Goal: Transaction & Acquisition: Purchase product/service

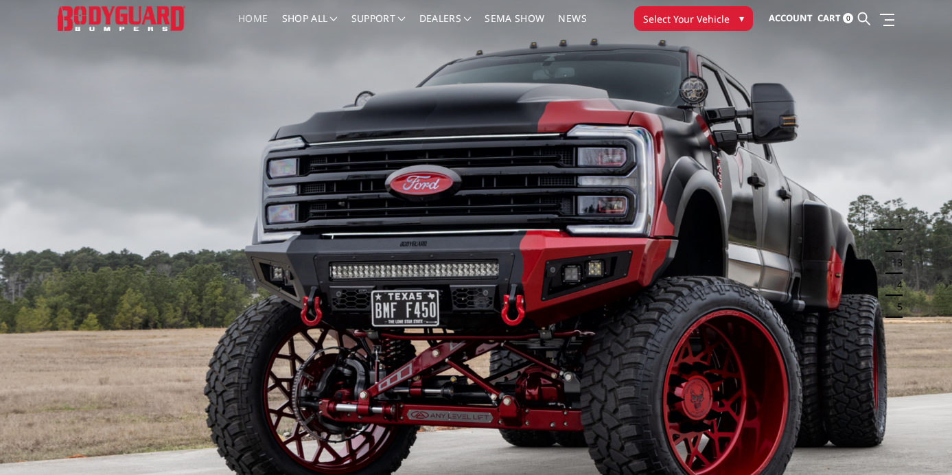
scroll to position [36, 0]
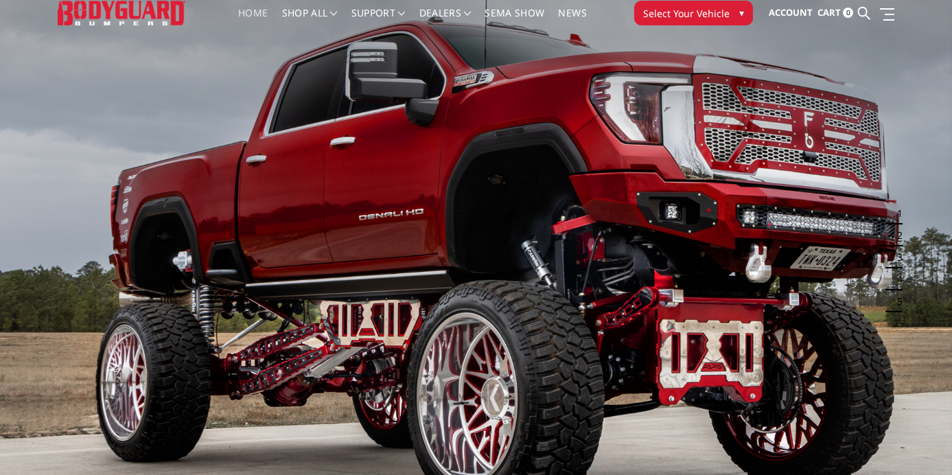
click at [741, 13] on span "▾" at bounding box center [741, 12] width 5 height 14
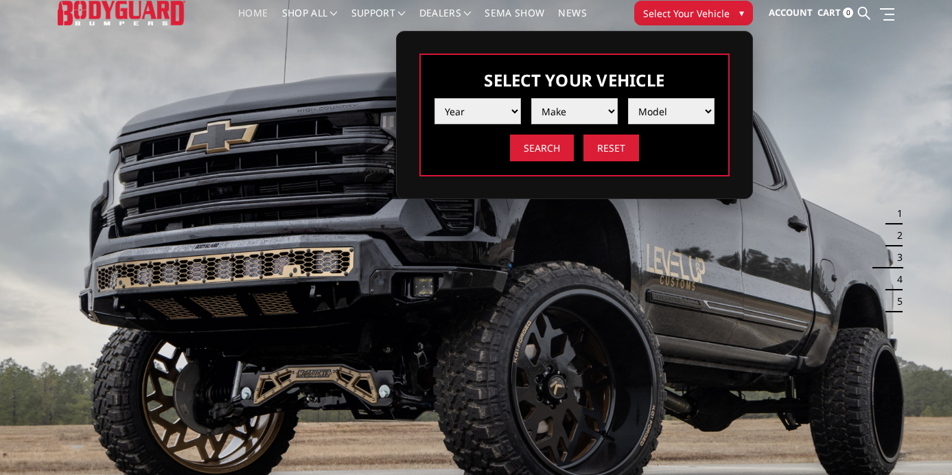
click at [517, 115] on select "Year 2025 2024 2023 2022 2021 2020 2019 2018 2017 2016 2015 2014 2013 2012 2011…" at bounding box center [477, 111] width 86 height 26
select select "yr_2025"
click at [579, 115] on select "Make Chevrolet Ford GMC Ram Toyota" at bounding box center [574, 111] width 86 height 26
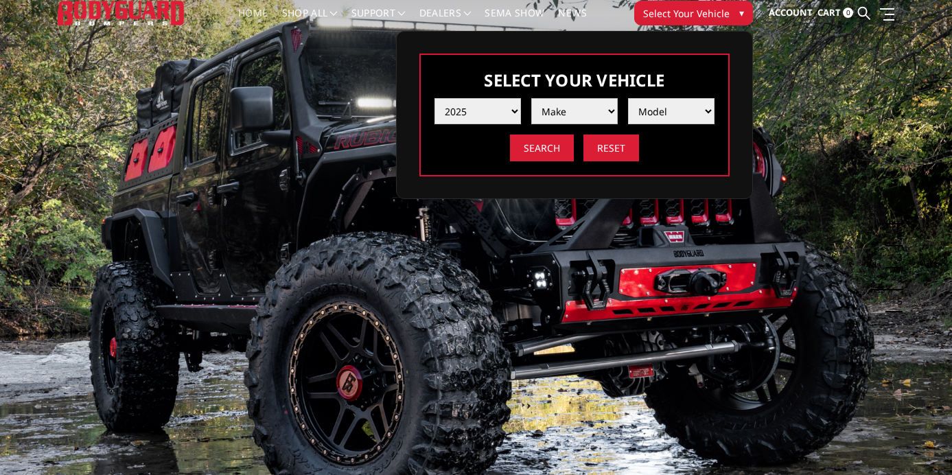
select select "mk_gmc"
click at [693, 106] on select "Model Sierra 1500 Sierra 2500 / 3500" at bounding box center [671, 111] width 86 height 26
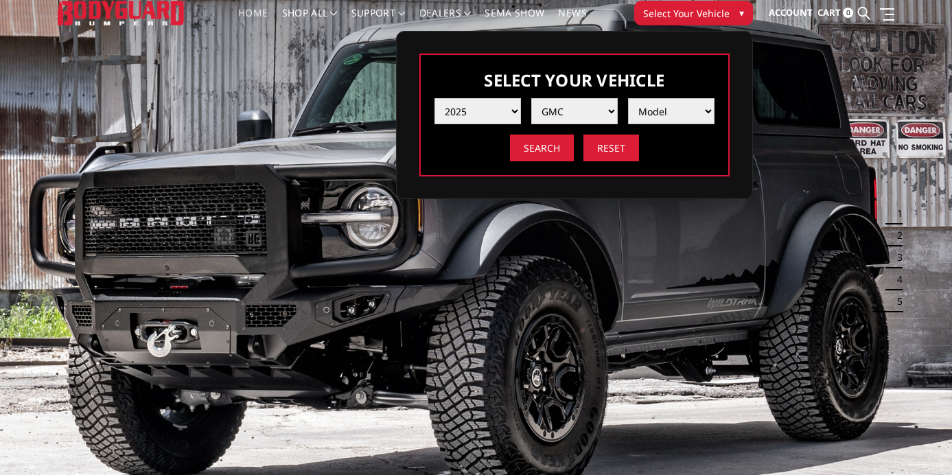
select select "md_sierra-2500-3500"
click at [540, 151] on input "Search" at bounding box center [542, 148] width 64 height 27
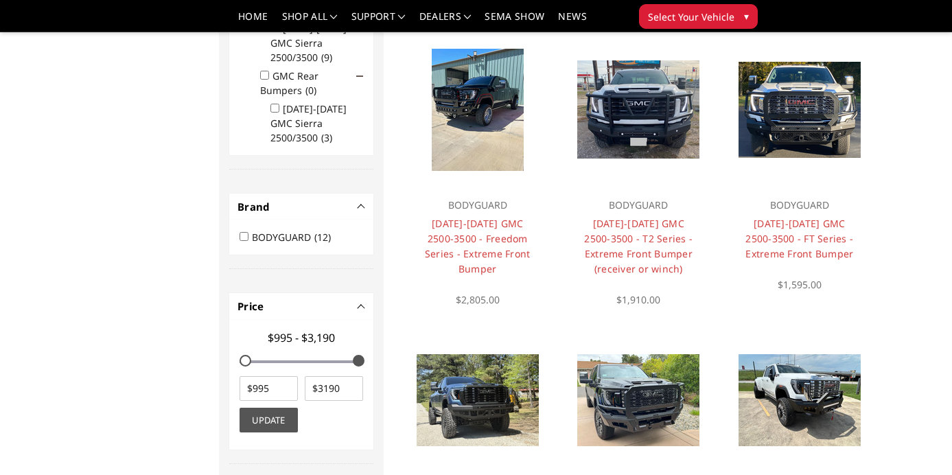
scroll to position [421, 0]
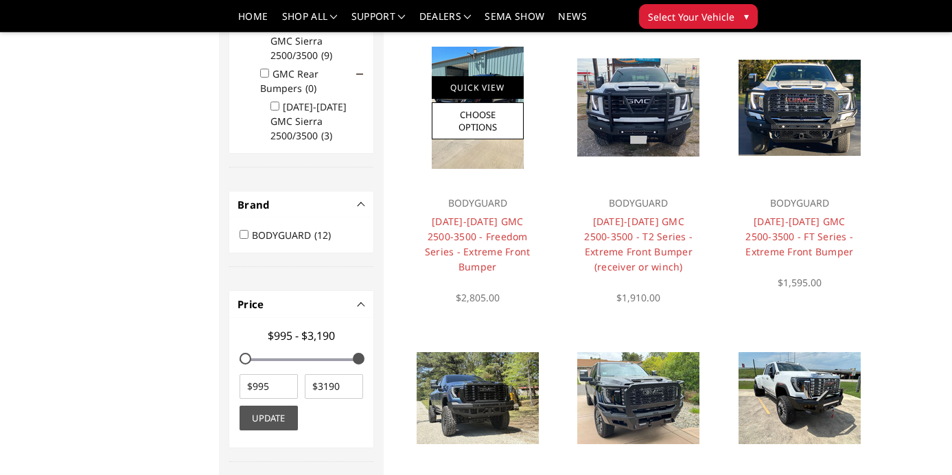
click at [489, 86] on link "Quick View" at bounding box center [478, 87] width 92 height 23
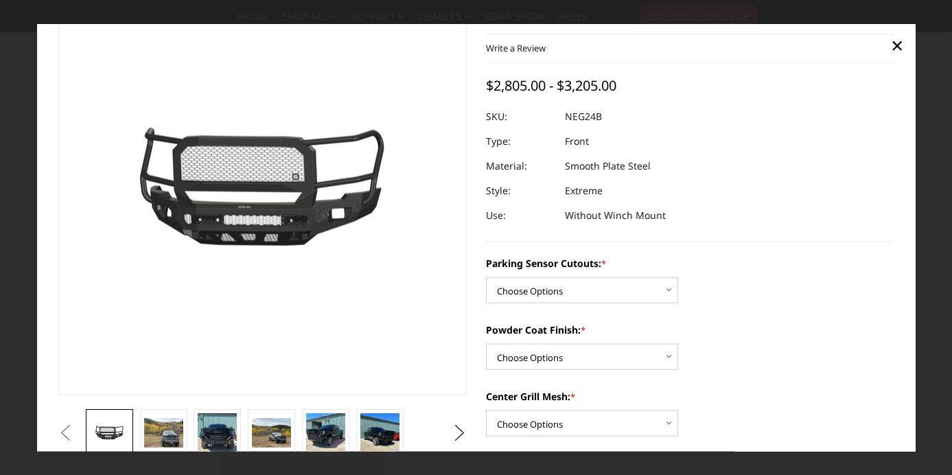
scroll to position [72, 0]
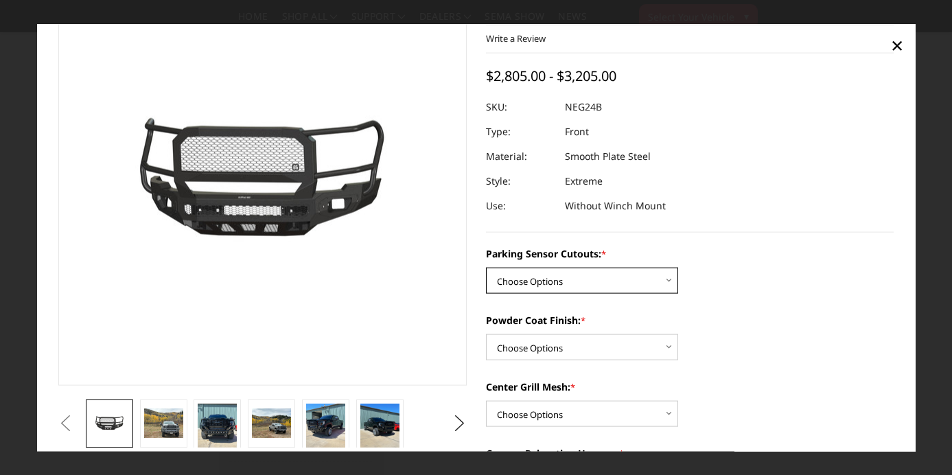
click at [671, 283] on select "Choose Options No - Without Parking Sensor Cutouts Yes - With Parking Sensor Cu…" at bounding box center [582, 281] width 192 height 26
click at [662, 351] on select "Choose Options Bare Metal Texture Black Powder Coat" at bounding box center [582, 347] width 192 height 26
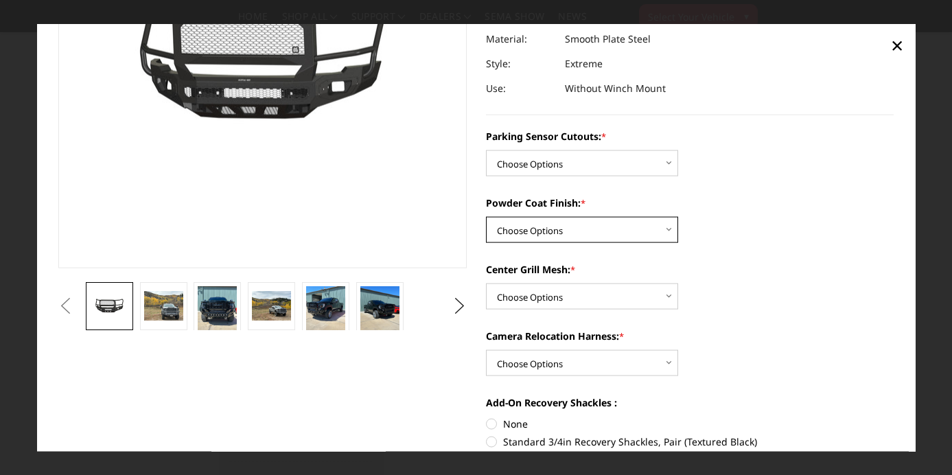
scroll to position [193, 0]
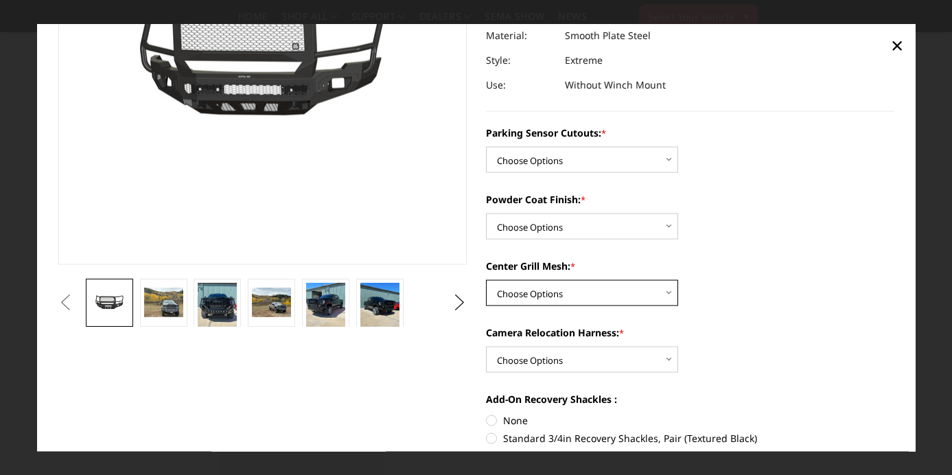
click at [664, 301] on select "Choose Options WITH Expanded Metal in Center Grill WITHOUT Expanded Metal in Ce…" at bounding box center [582, 293] width 192 height 26
click at [214, 304] on img at bounding box center [217, 308] width 39 height 52
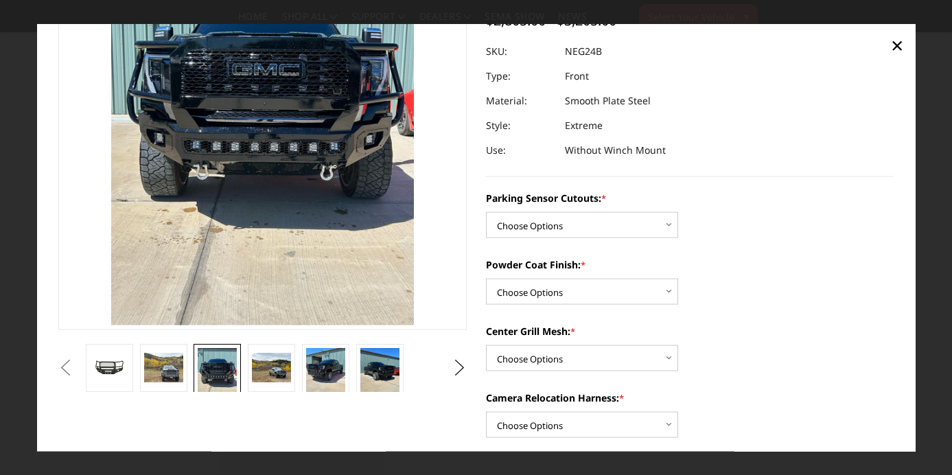
scroll to position [128, 0]
click at [171, 371] on img at bounding box center [163, 367] width 39 height 30
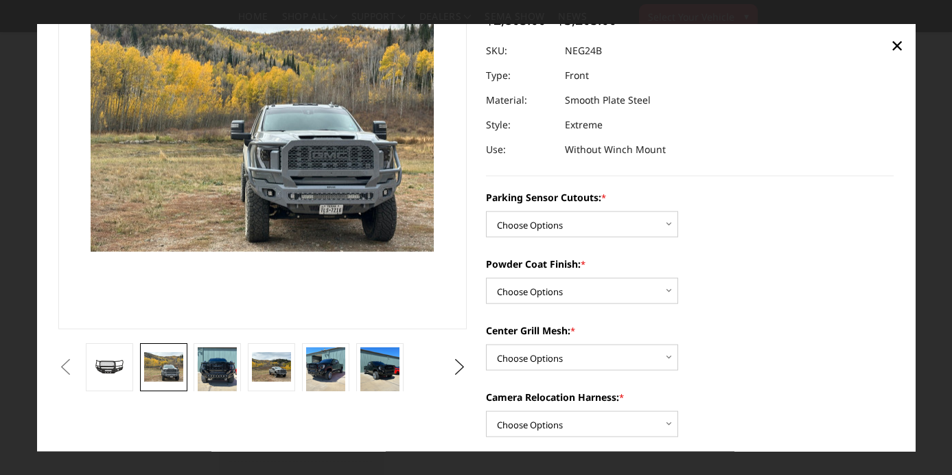
scroll to position [201, 0]
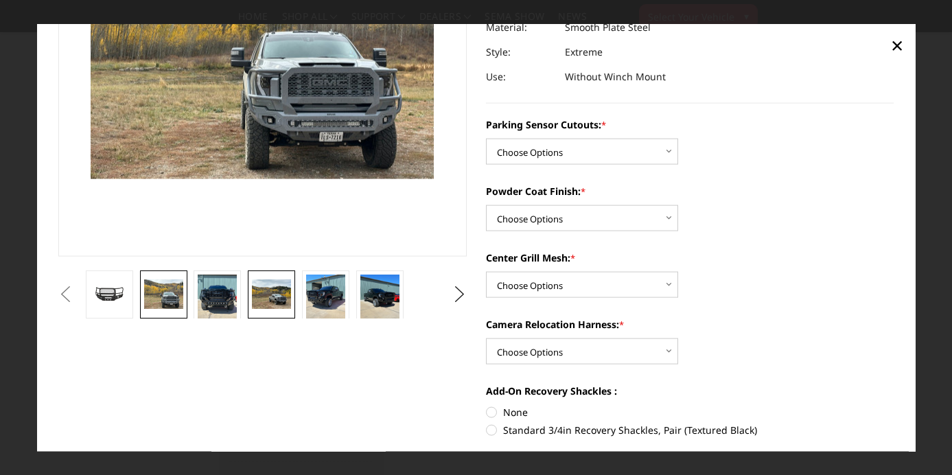
click at [258, 301] on img at bounding box center [271, 294] width 39 height 30
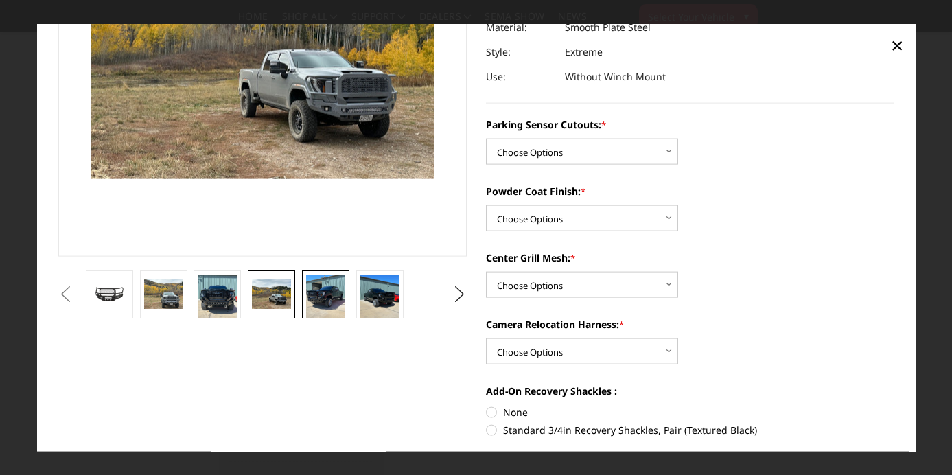
click at [318, 285] on img at bounding box center [325, 300] width 39 height 52
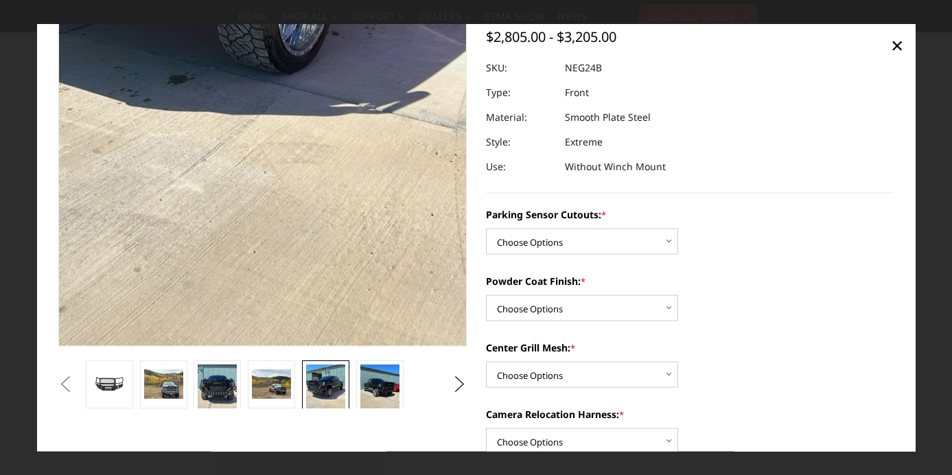
scroll to position [115, 0]
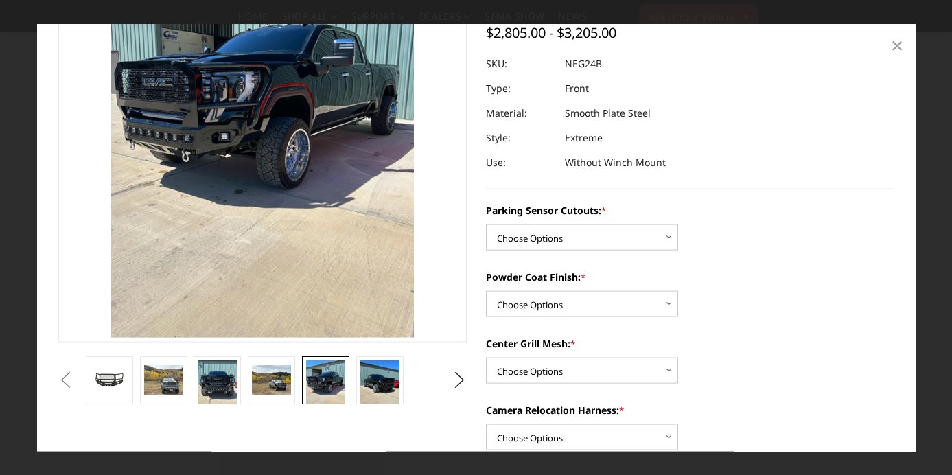
click at [898, 45] on span "×" at bounding box center [897, 45] width 12 height 30
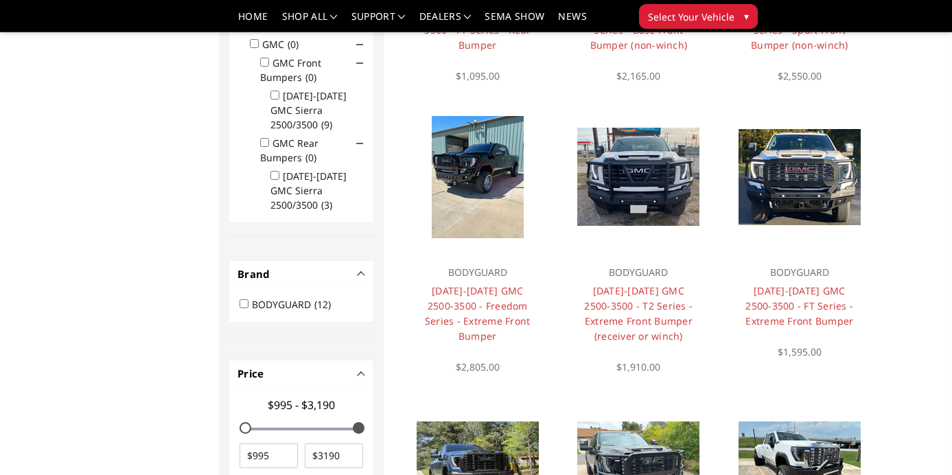
scroll to position [351, 0]
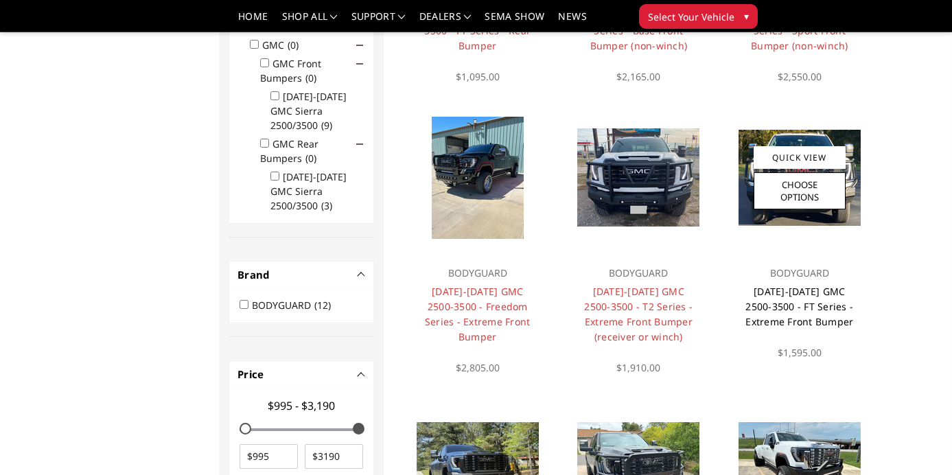
click at [803, 285] on link "[DATE]-[DATE] GMC 2500-3500 - FT Series - Extreme Front Bumper" at bounding box center [799, 306] width 108 height 43
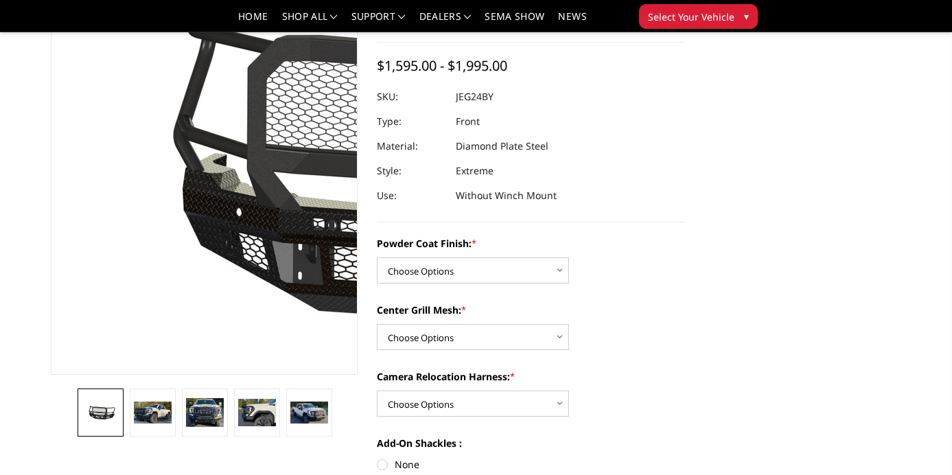
scroll to position [111, 0]
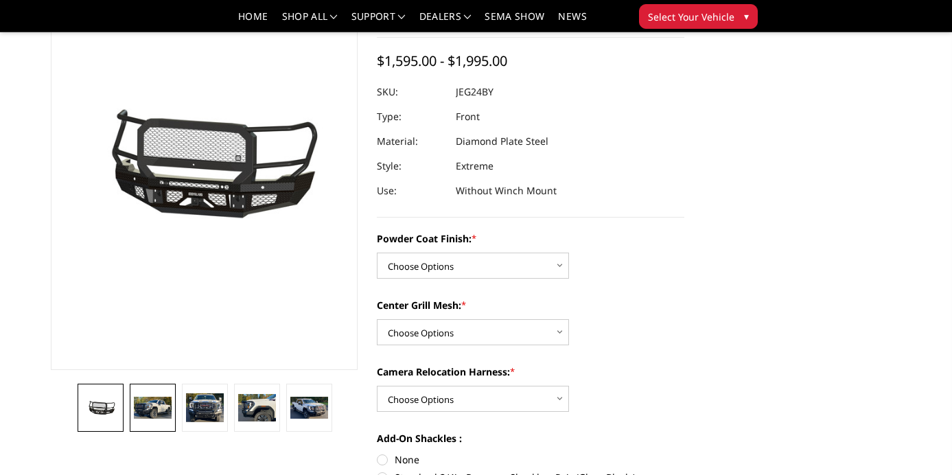
click at [152, 406] on img at bounding box center [152, 407] width 37 height 21
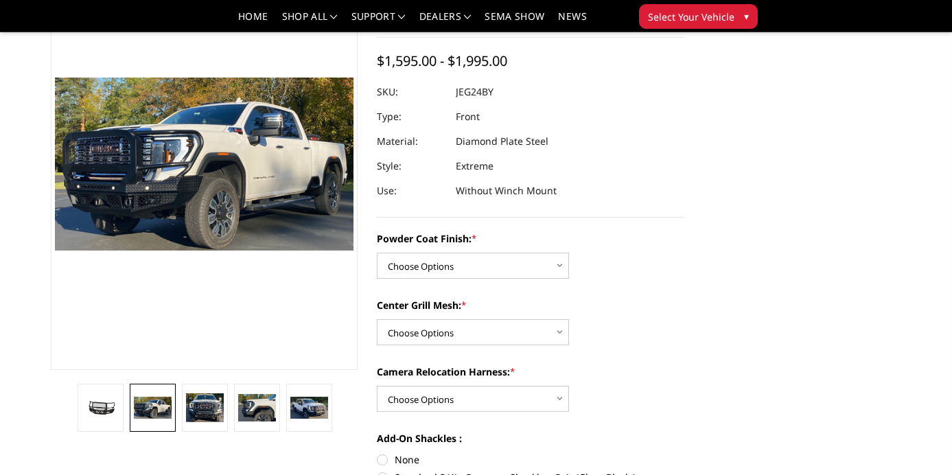
scroll to position [94, 0]
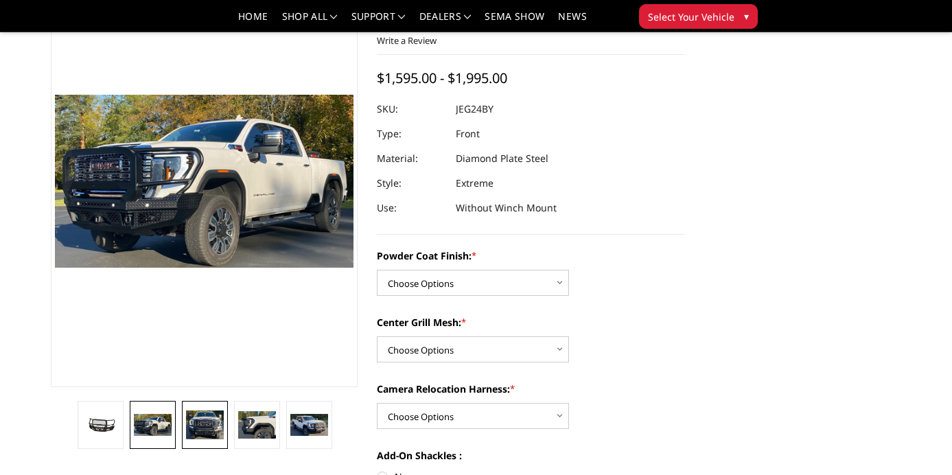
click at [203, 429] on img at bounding box center [204, 425] width 37 height 30
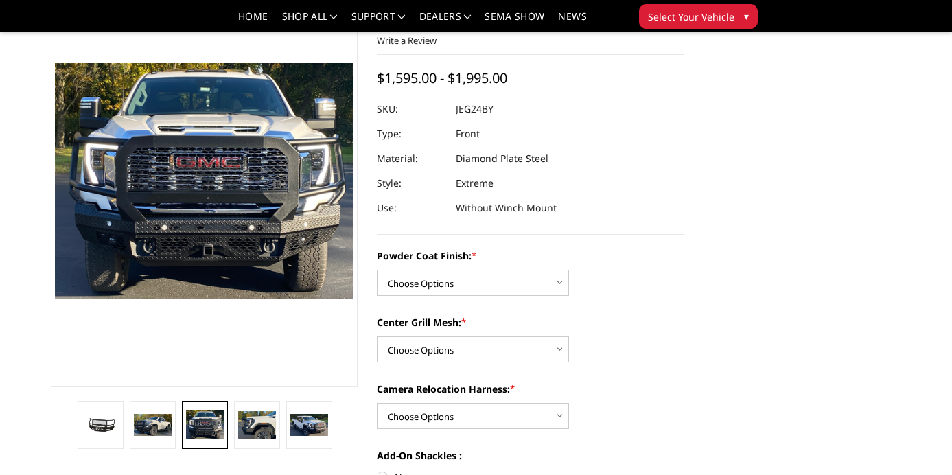
scroll to position [63, 0]
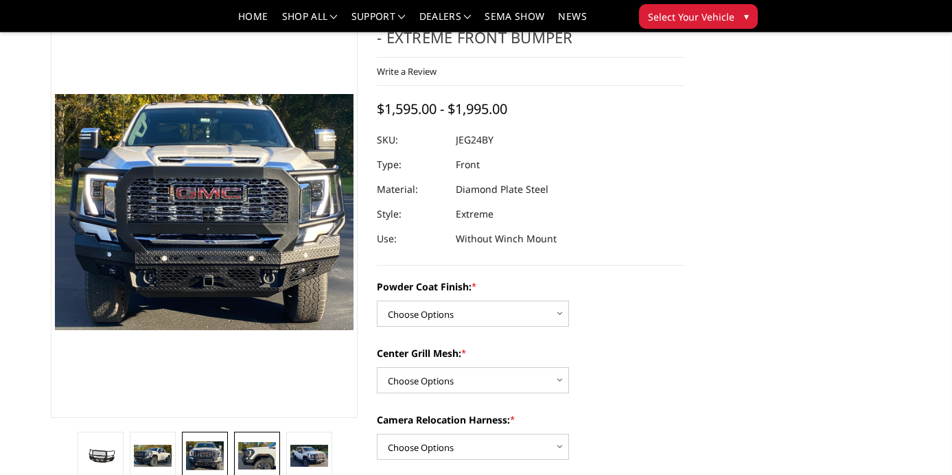
click at [251, 457] on img at bounding box center [256, 455] width 37 height 27
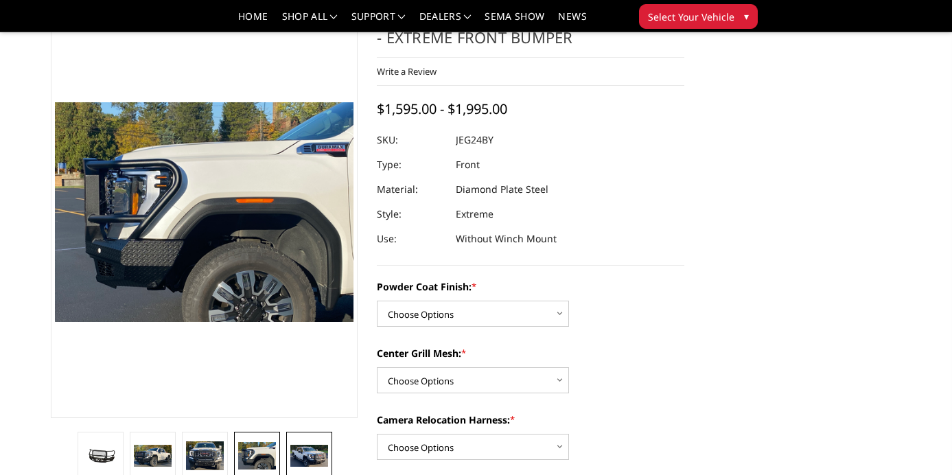
click at [304, 450] on img at bounding box center [308, 456] width 37 height 23
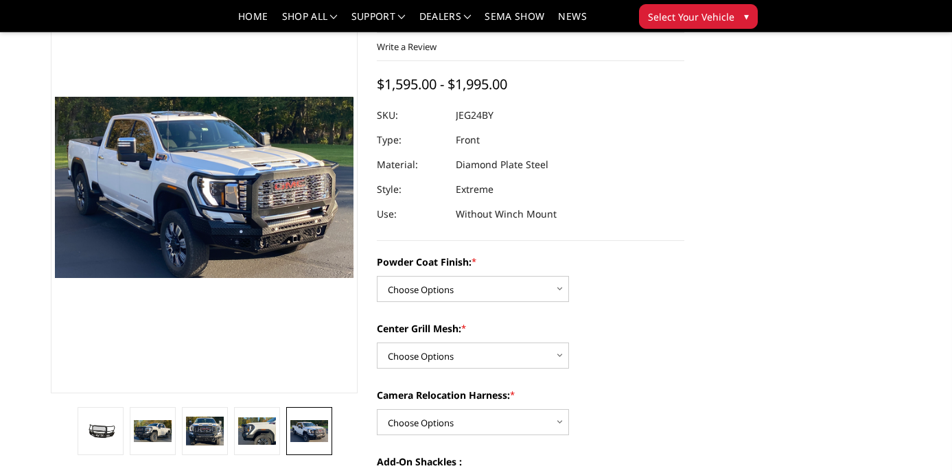
scroll to position [87, 0]
